Goal: Transaction & Acquisition: Purchase product/service

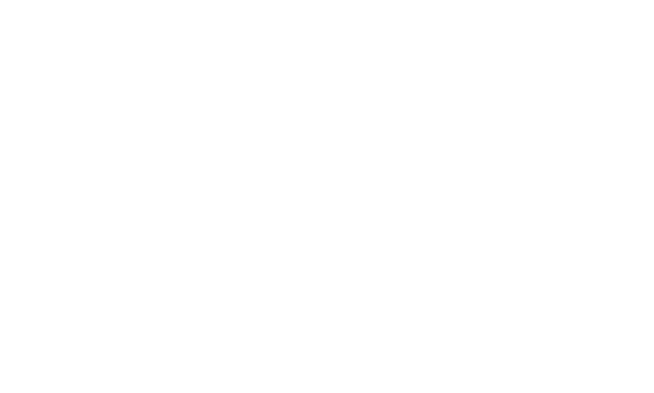
select select "Song"
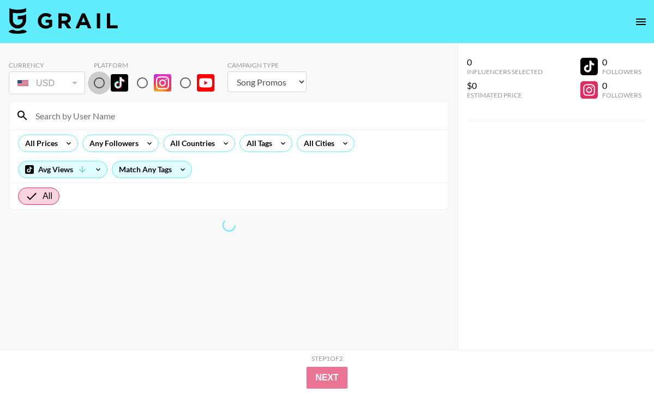
click at [99, 82] on input "radio" at bounding box center [99, 82] width 23 height 23
radio input "true"
click at [249, 146] on div "All Tags" at bounding box center [257, 143] width 34 height 16
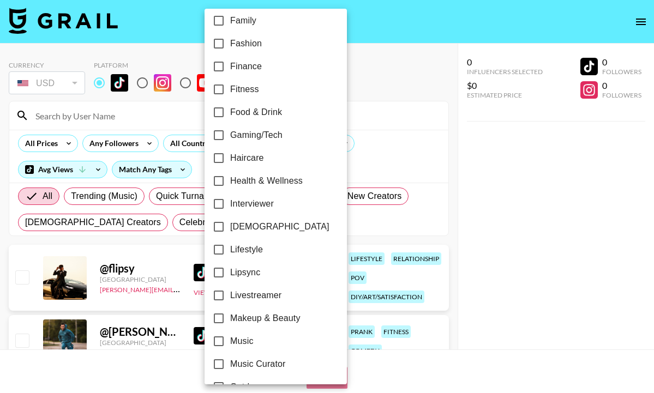
scroll to position [348, 0]
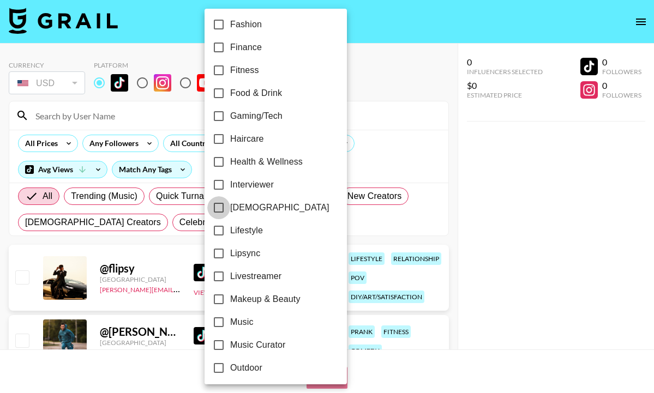
click at [220, 209] on input "[DEMOGRAPHIC_DATA]" at bounding box center [218, 207] width 23 height 23
checkbox input "true"
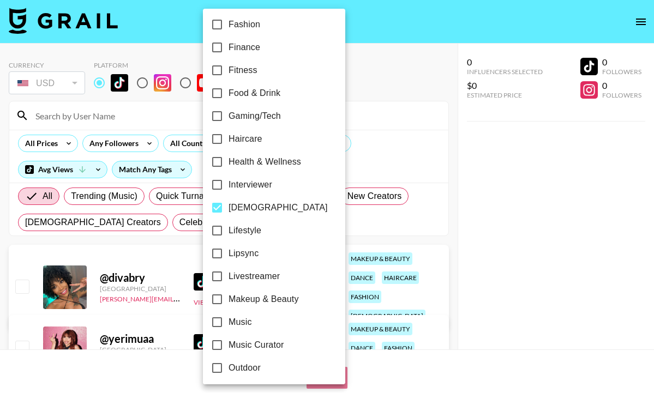
click at [50, 144] on div at bounding box center [327, 196] width 654 height 393
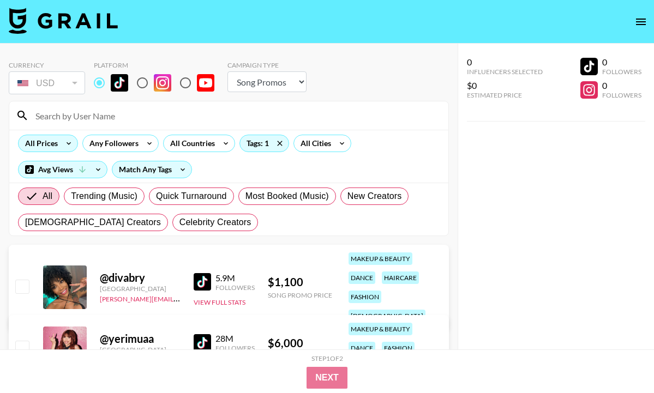
click at [53, 148] on div "All Prices" at bounding box center [39, 143] width 41 height 16
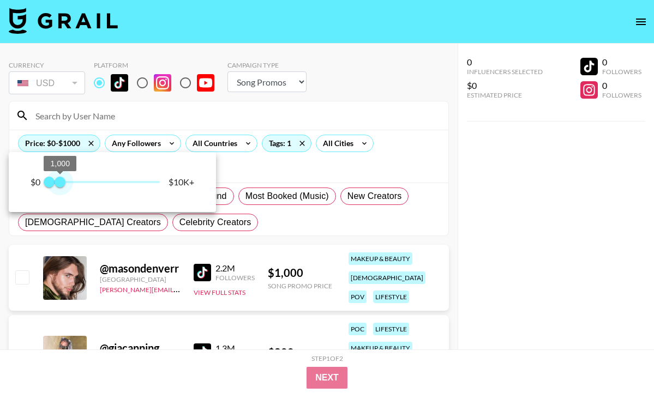
type input "750"
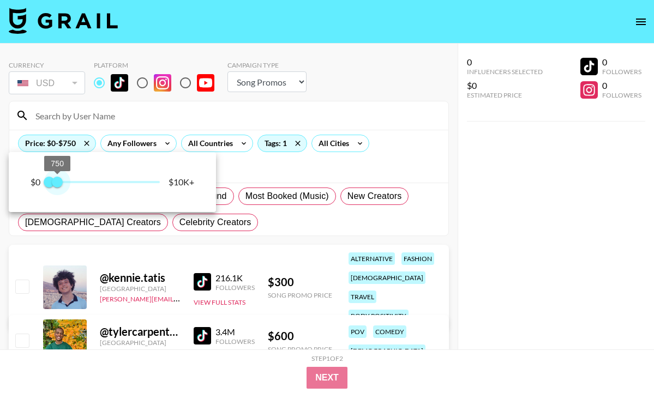
drag, startPoint x: 158, startPoint y: 181, endPoint x: 58, endPoint y: 181, distance: 100.4
click at [58, 181] on span "750" at bounding box center [57, 182] width 11 height 11
click at [269, 230] on div at bounding box center [327, 196] width 654 height 393
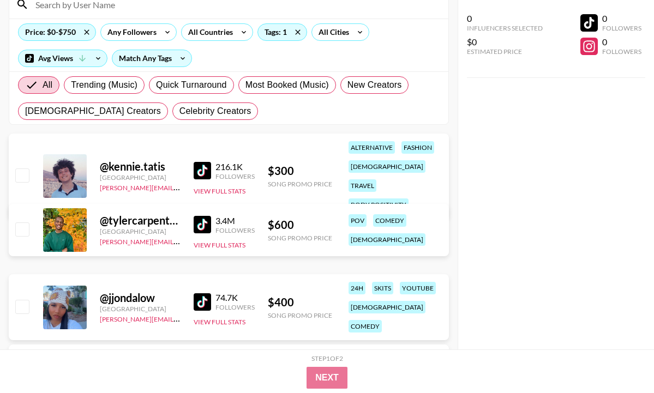
scroll to position [115, 0]
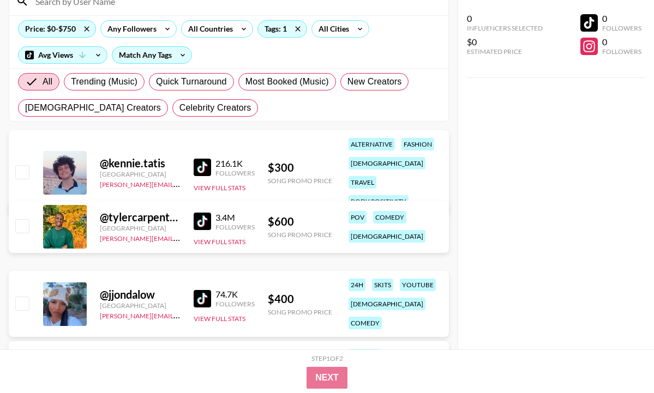
click at [203, 220] on img at bounding box center [202, 221] width 17 height 17
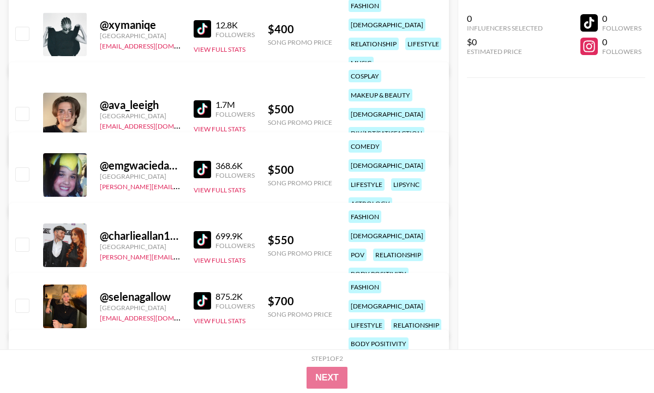
scroll to position [576, 0]
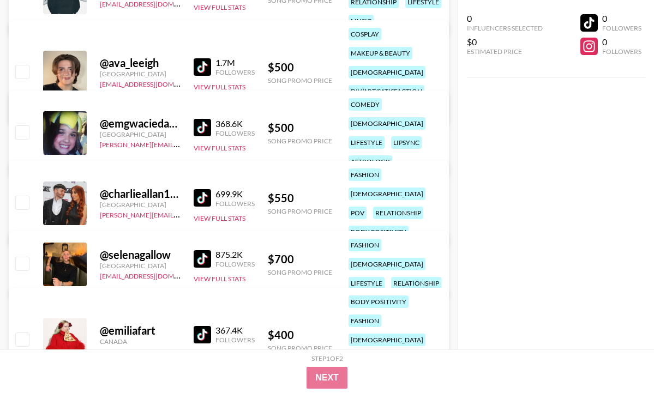
click at [203, 189] on img at bounding box center [202, 197] width 17 height 17
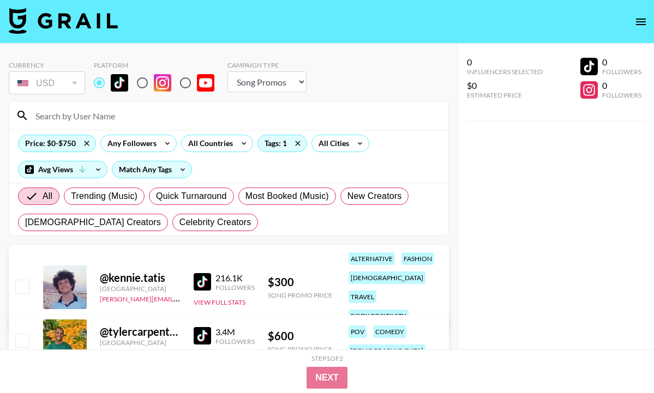
scroll to position [0, 0]
click at [137, 122] on input at bounding box center [235, 115] width 413 height 17
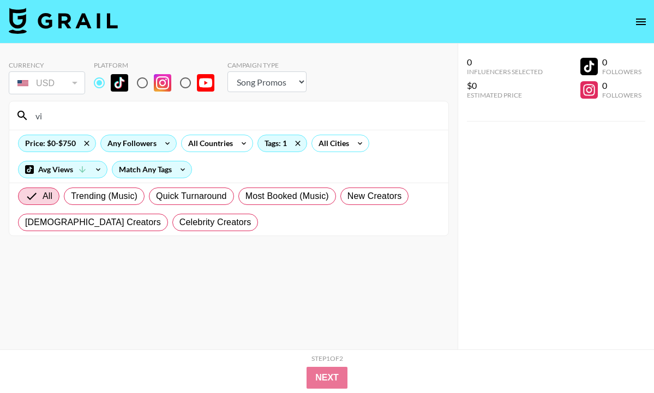
type input "v"
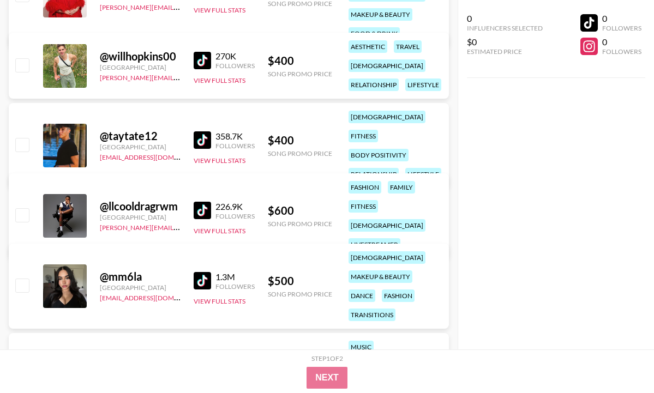
scroll to position [914, 0]
click at [206, 276] on img at bounding box center [202, 280] width 17 height 17
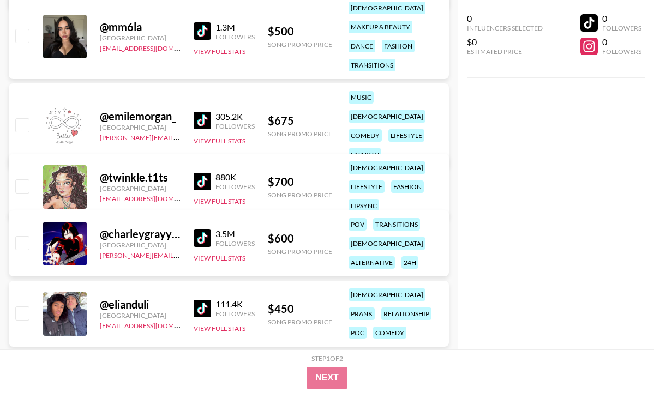
scroll to position [1171, 0]
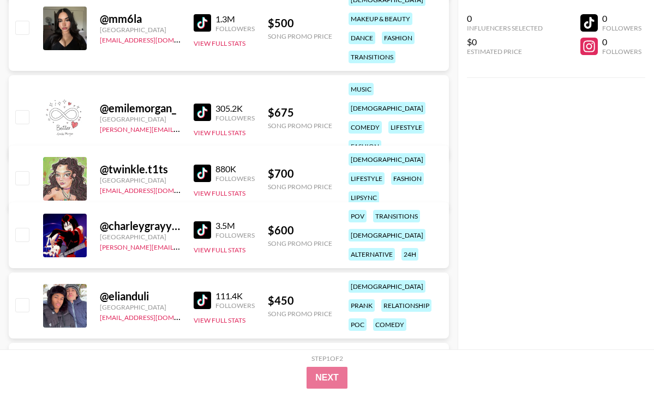
click at [200, 230] on img at bounding box center [202, 229] width 17 height 17
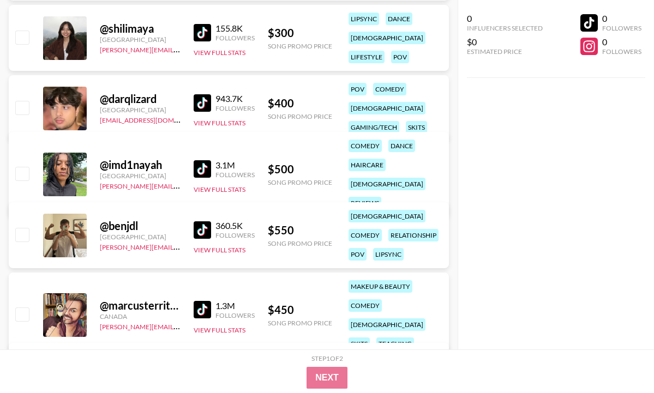
scroll to position [1510, 0]
click at [209, 225] on img at bounding box center [202, 229] width 17 height 17
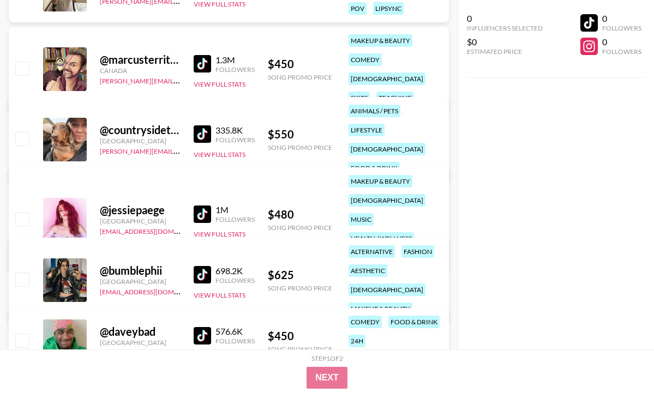
scroll to position [1808, 0]
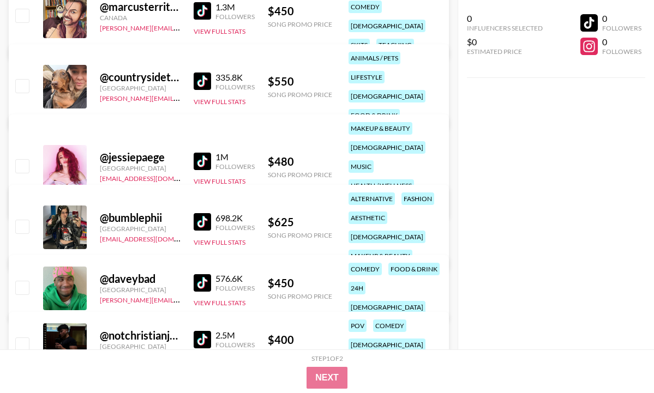
click at [204, 213] on img at bounding box center [202, 221] width 17 height 17
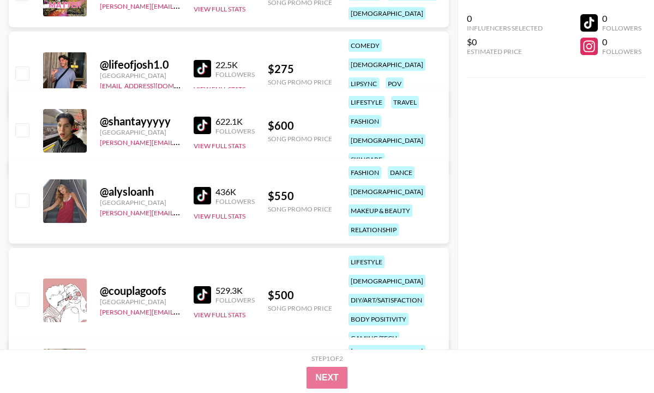
scroll to position [2285, 0]
click at [200, 194] on img at bounding box center [202, 196] width 17 height 17
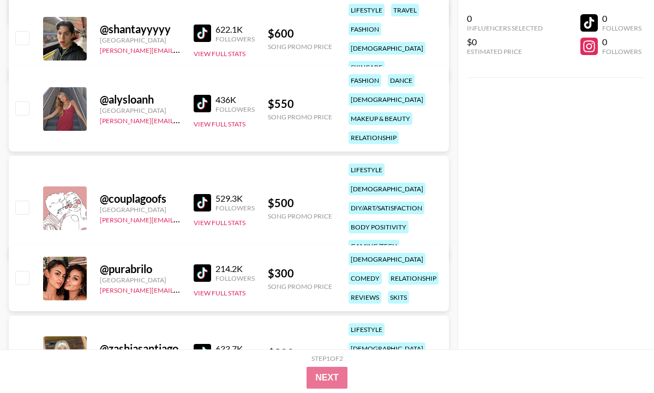
scroll to position [2387, 0]
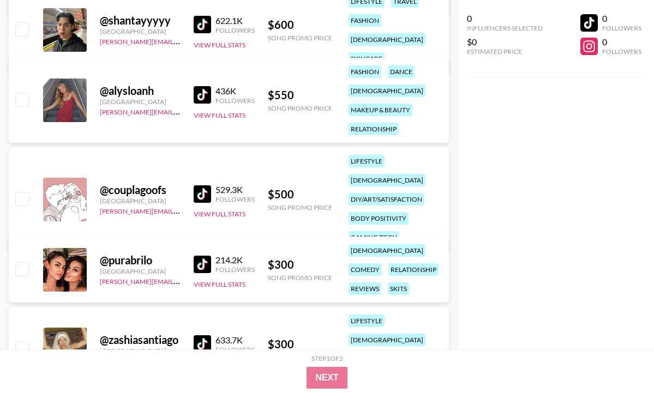
click at [194, 187] on img at bounding box center [202, 193] width 17 height 17
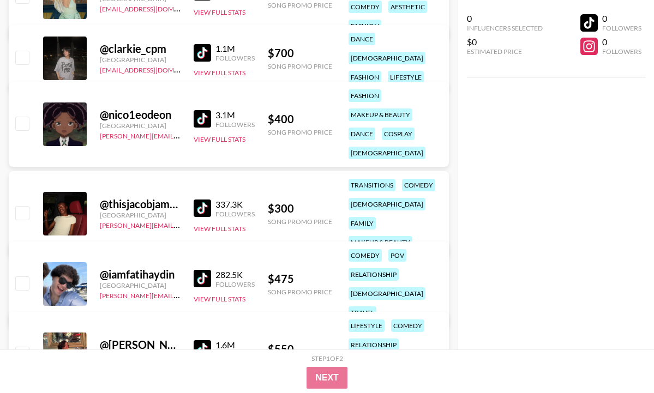
scroll to position [2738, 0]
click at [202, 200] on img at bounding box center [202, 208] width 17 height 17
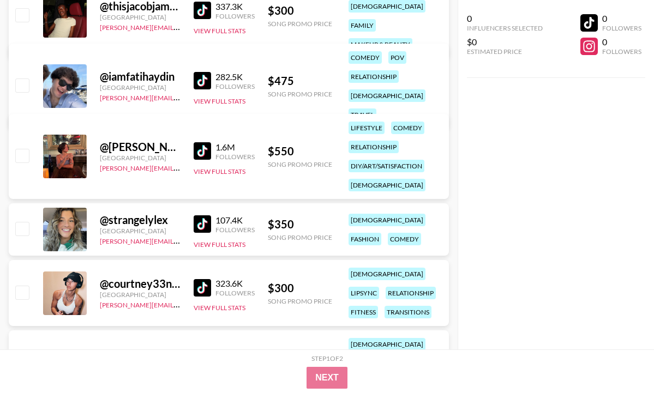
scroll to position [2939, 0]
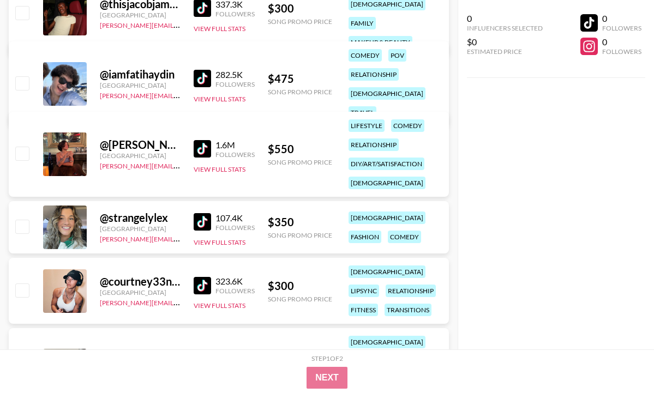
click at [197, 146] on img at bounding box center [202, 148] width 17 height 17
